Goal: Task Accomplishment & Management: Complete application form

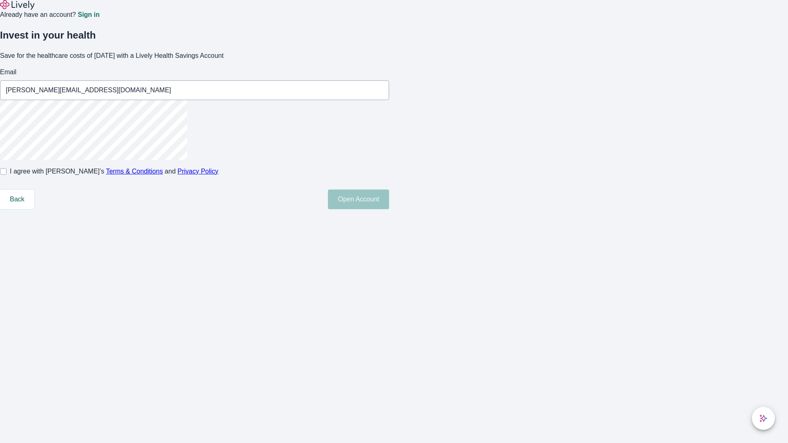
click at [7, 175] on input "I agree with Lively’s Terms & Conditions and Privacy Policy" at bounding box center [3, 171] width 7 height 7
checkbox input "true"
click at [389, 209] on button "Open Account" at bounding box center [358, 200] width 61 height 20
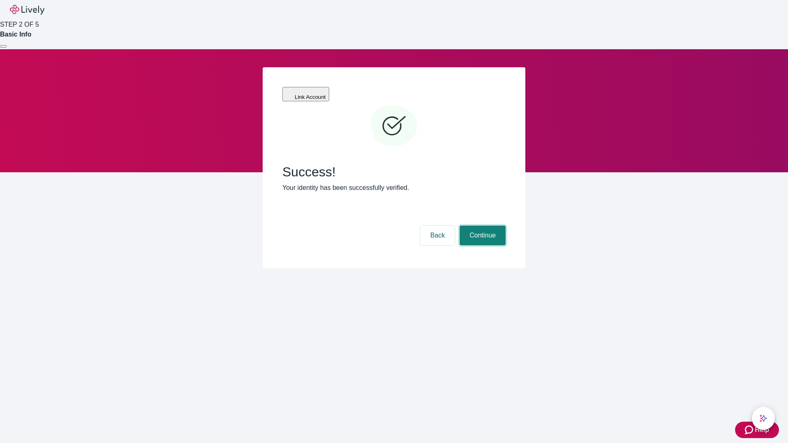
click at [482, 226] on button "Continue" at bounding box center [483, 236] width 46 height 20
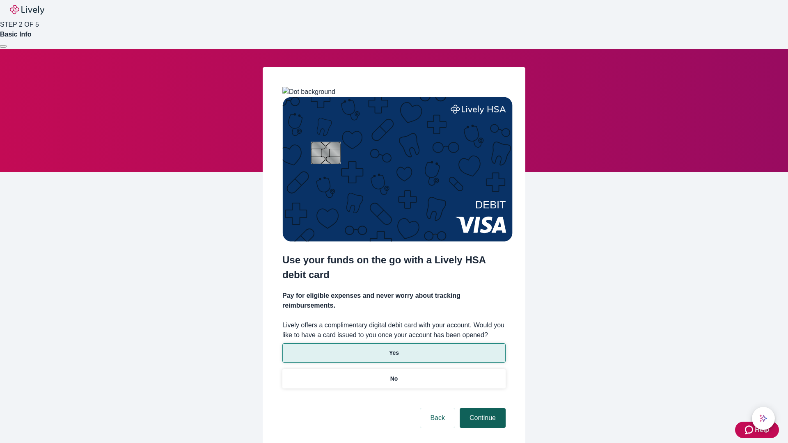
click at [394, 349] on p "Yes" at bounding box center [394, 353] width 10 height 9
click at [482, 409] on button "Continue" at bounding box center [483, 419] width 46 height 20
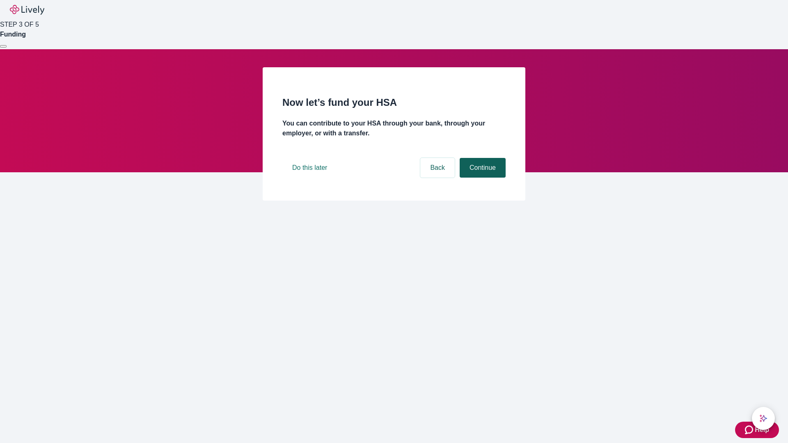
click at [482, 178] on button "Continue" at bounding box center [483, 168] width 46 height 20
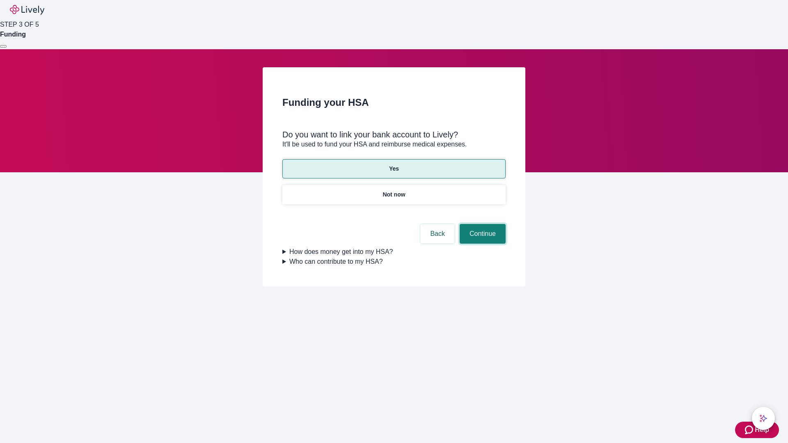
click at [482, 224] on button "Continue" at bounding box center [483, 234] width 46 height 20
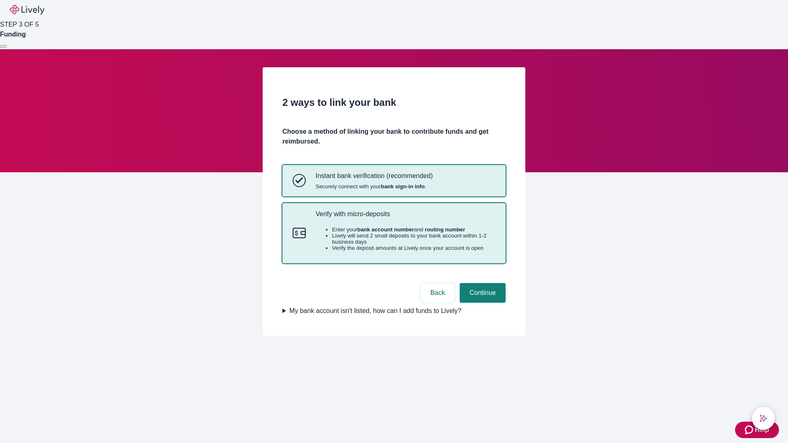
click at [405, 218] on p "Verify with micro-deposits" at bounding box center [406, 214] width 180 height 8
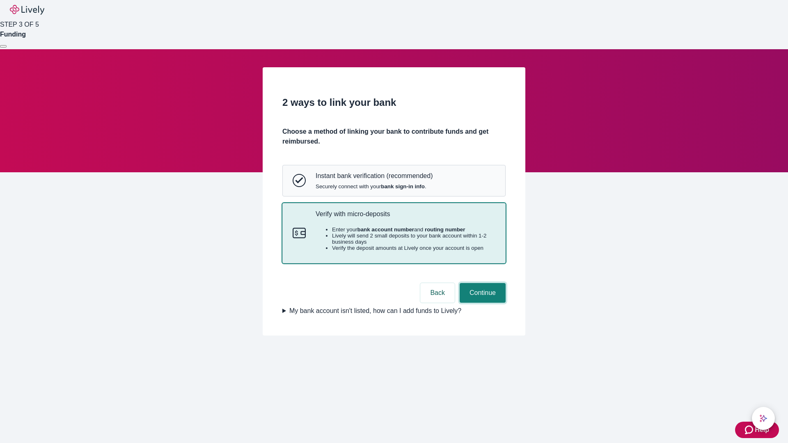
click at [482, 303] on button "Continue" at bounding box center [483, 293] width 46 height 20
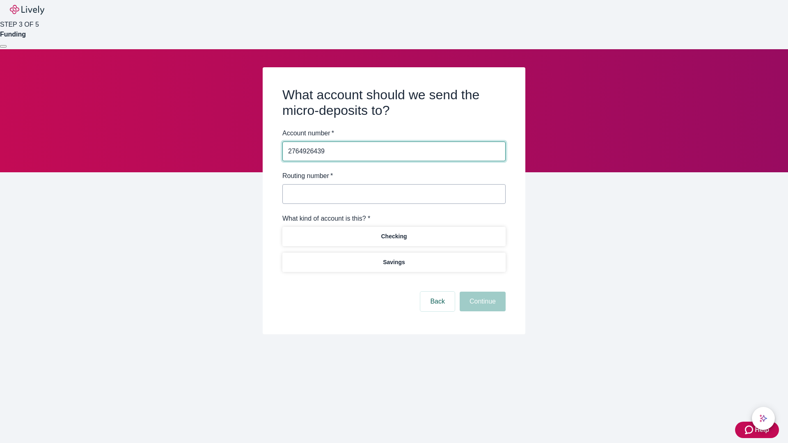
type input "2764926439"
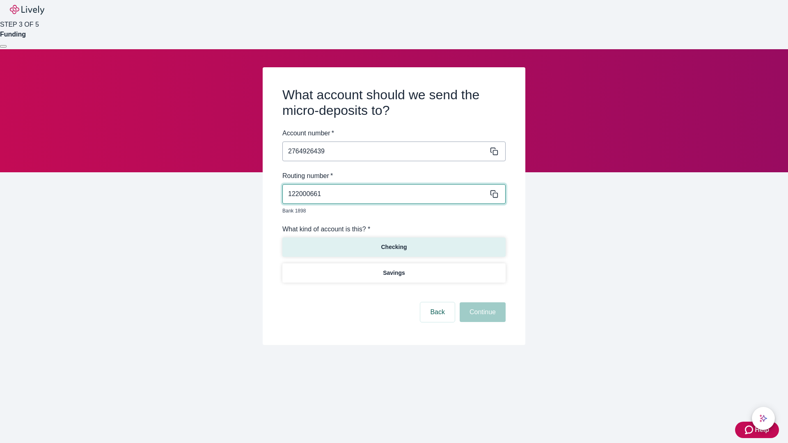
type input "122000661"
click at [394, 243] on p "Checking" at bounding box center [394, 247] width 26 height 9
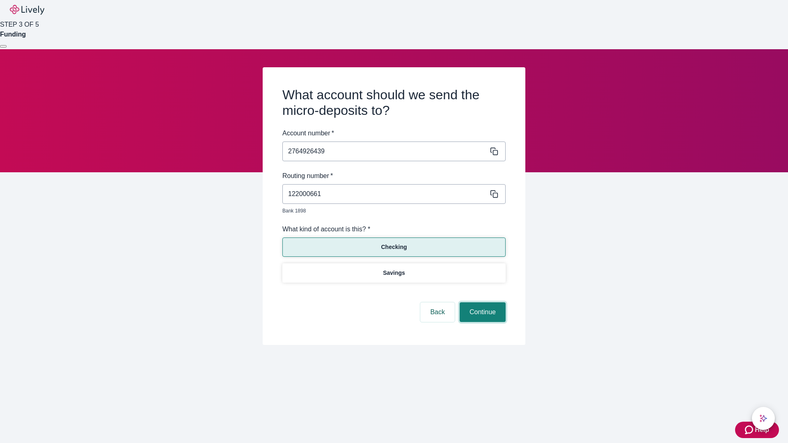
click at [482, 303] on button "Continue" at bounding box center [483, 313] width 46 height 20
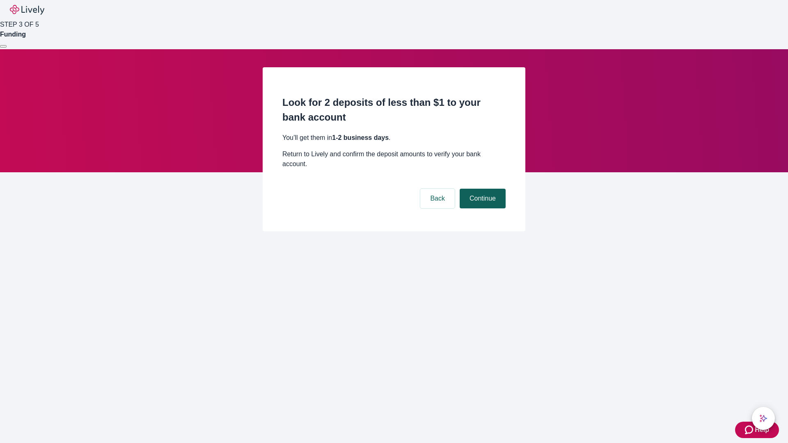
click at [482, 189] on button "Continue" at bounding box center [483, 199] width 46 height 20
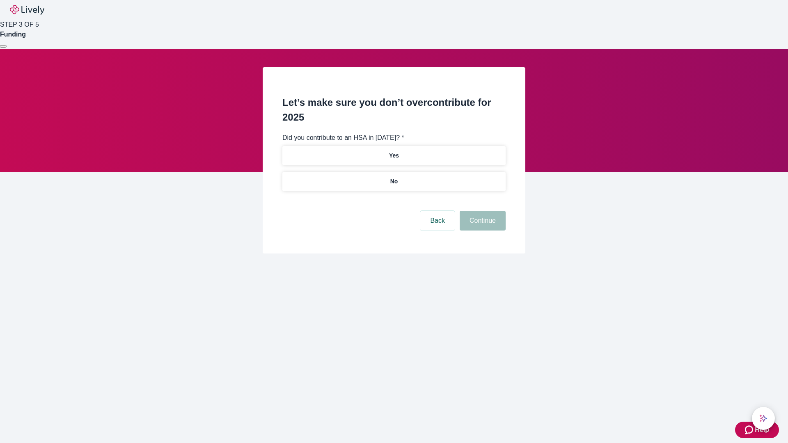
click at [394, 177] on p "No" at bounding box center [394, 181] width 8 height 9
click at [482, 211] on button "Continue" at bounding box center [483, 221] width 46 height 20
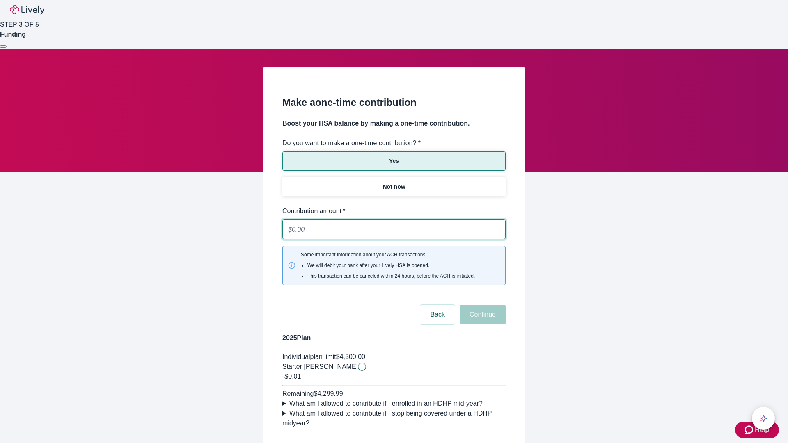
type input "0.01"
click at [482, 305] on button "Continue" at bounding box center [483, 315] width 46 height 20
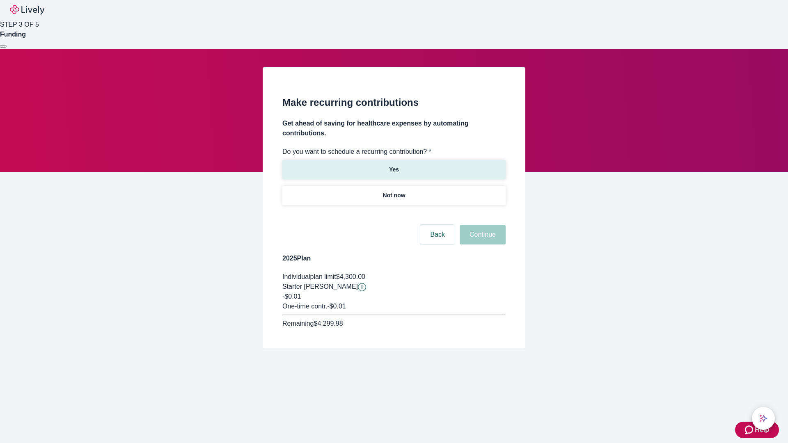
click at [394, 165] on p "Yes" at bounding box center [394, 169] width 10 height 9
click at [394, 215] on body "Help STEP 3 OF 5 Funding Make recurring contributions Get ahead of saving for h…" at bounding box center [394, 194] width 788 height 388
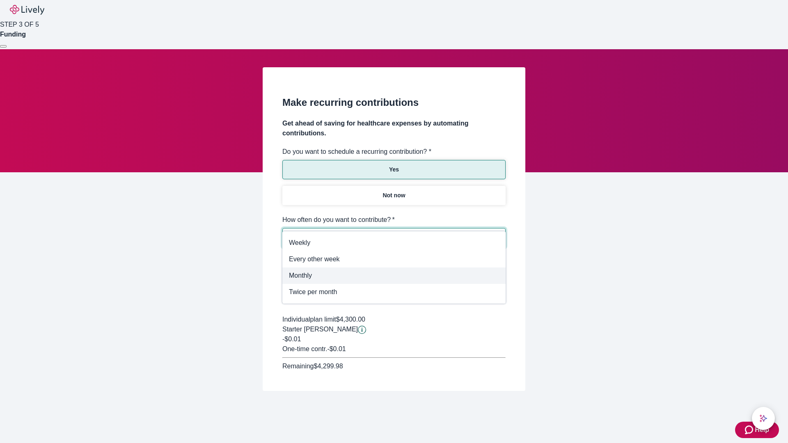
click at [394, 276] on span "Monthly" at bounding box center [394, 276] width 210 height 10
type input "Monthly"
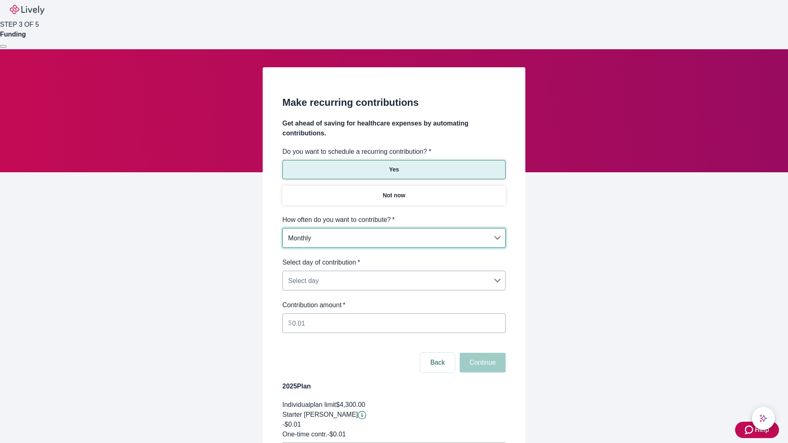
click at [394, 258] on body "Help STEP 3 OF 5 Funding Make recurring contributions Get ahead of saving for h…" at bounding box center [394, 258] width 788 height 516
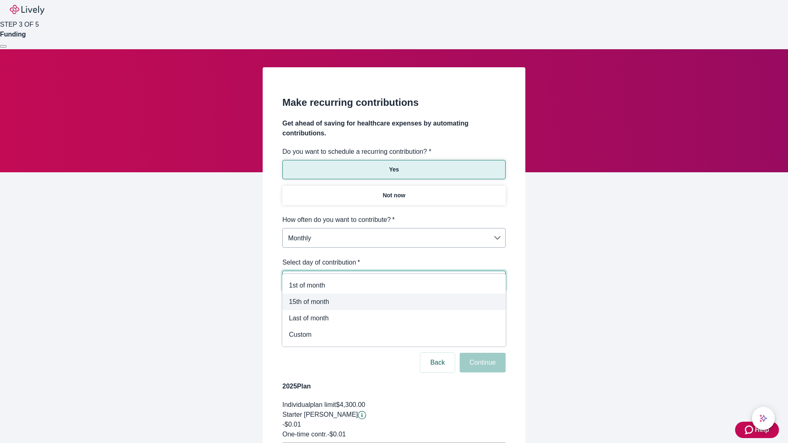
click at [394, 302] on span "15th of month" at bounding box center [394, 302] width 210 height 10
type input "Monthly15th"
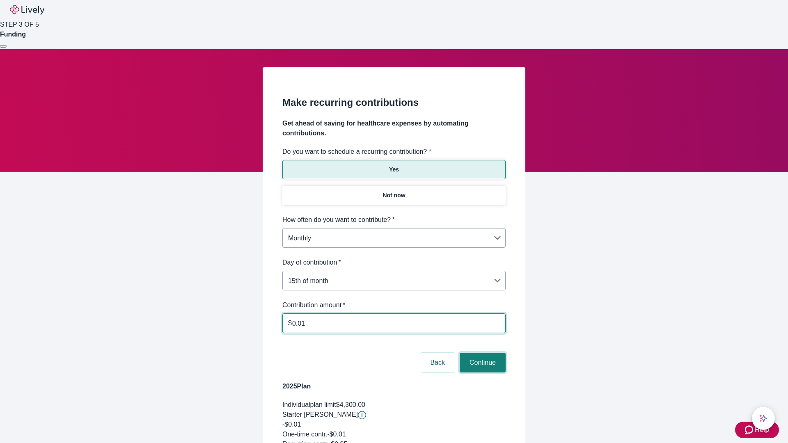
click at [482, 353] on button "Continue" at bounding box center [483, 363] width 46 height 20
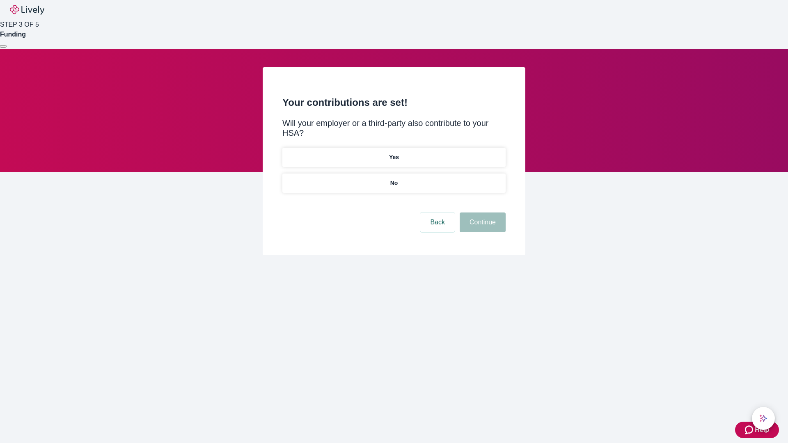
click at [394, 153] on p "Yes" at bounding box center [394, 157] width 10 height 9
click at [482, 213] on button "Continue" at bounding box center [483, 223] width 46 height 20
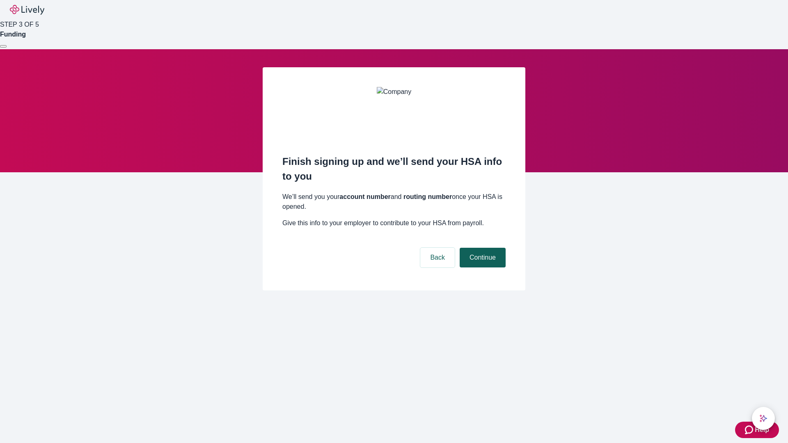
click at [482, 248] on button "Continue" at bounding box center [483, 258] width 46 height 20
